Goal: Information Seeking & Learning: Learn about a topic

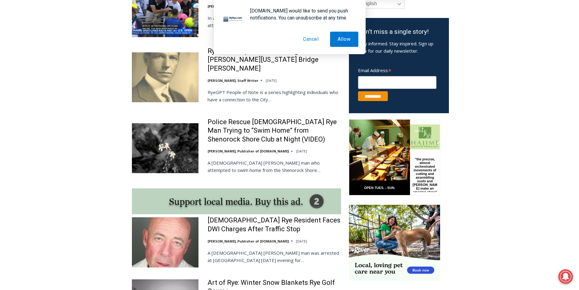
scroll to position [445, 0]
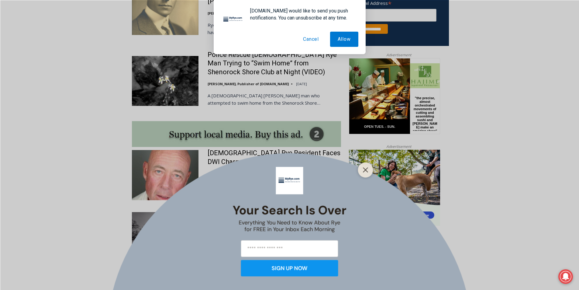
click at [315, 40] on button "Cancel" at bounding box center [310, 39] width 31 height 15
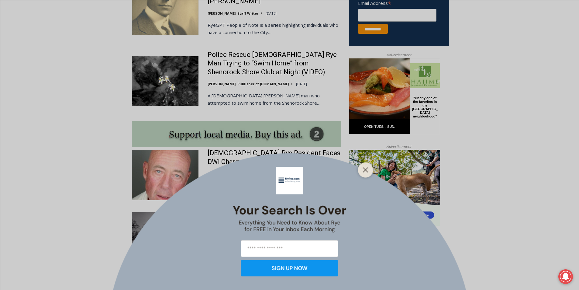
drag, startPoint x: 365, startPoint y: 161, endPoint x: 365, endPoint y: 164, distance: 3.4
click at [365, 164] on div "Your Search is Over Everything You Need to Know About Rye for FREE in Your Inbo…" at bounding box center [289, 145] width 579 height 290
click at [365, 167] on icon "Close" at bounding box center [365, 169] width 5 height 5
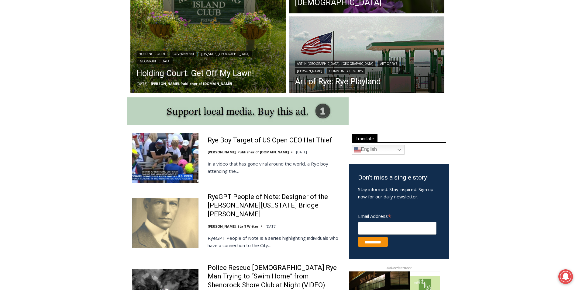
scroll to position [0, 0]
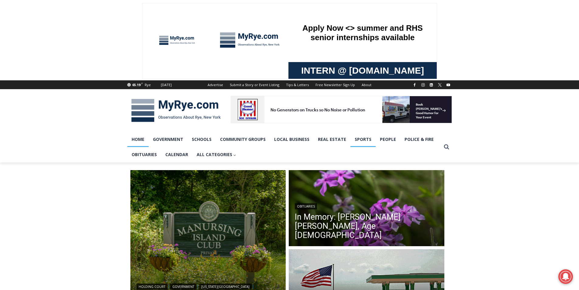
click at [360, 139] on link "Sports" at bounding box center [363, 139] width 25 height 15
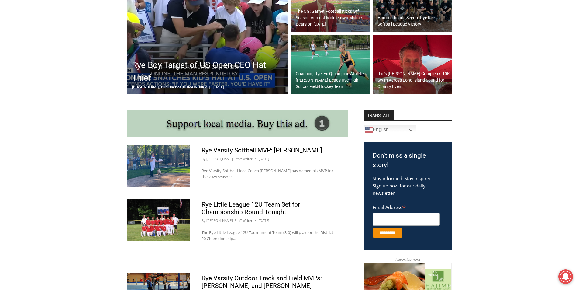
scroll to position [243, 0]
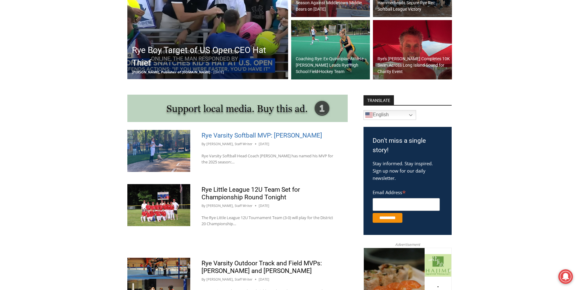
drag, startPoint x: 245, startPoint y: 136, endPoint x: 257, endPoint y: 140, distance: 12.3
click at [257, 139] on link "Rye Varsity Softball MVP: Ava Cross" at bounding box center [262, 135] width 121 height 7
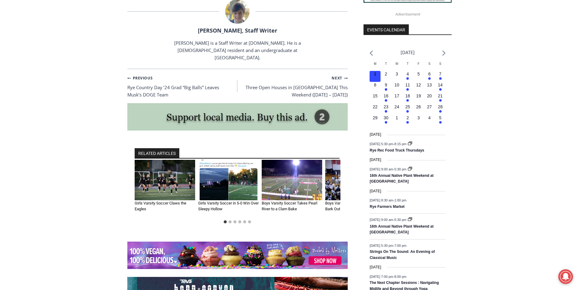
scroll to position [687, 0]
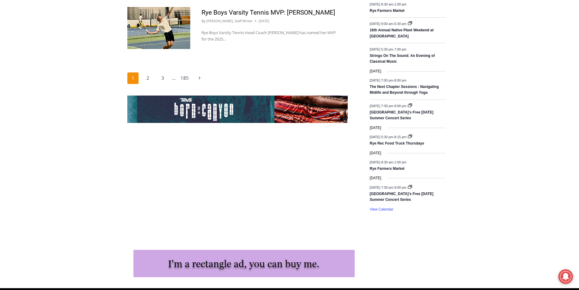
scroll to position [1098, 0]
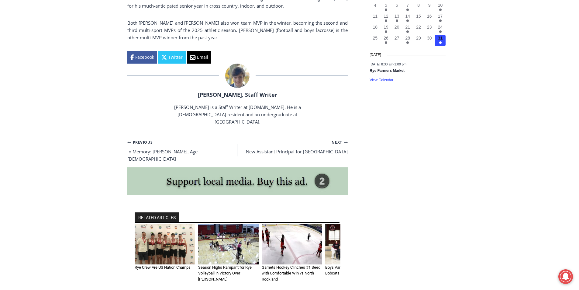
scroll to position [851, 0]
